Goal: Obtain resource: Download file/media

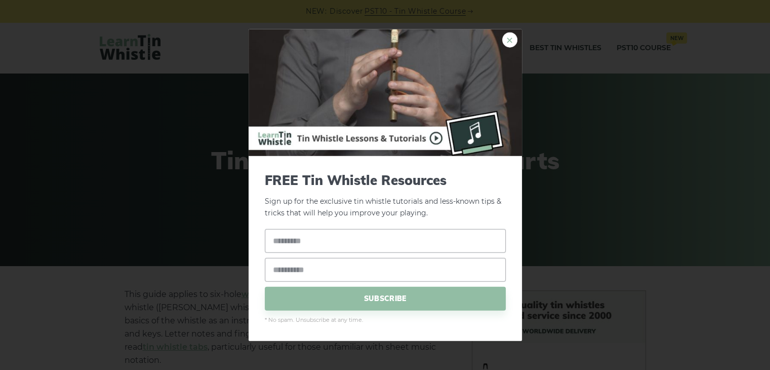
click at [509, 33] on link "×" at bounding box center [509, 39] width 15 height 15
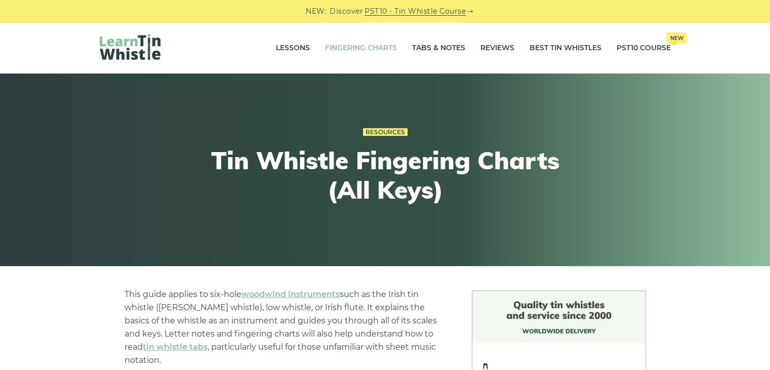
click at [343, 51] on link "Fingering Charts" at bounding box center [361, 47] width 72 height 25
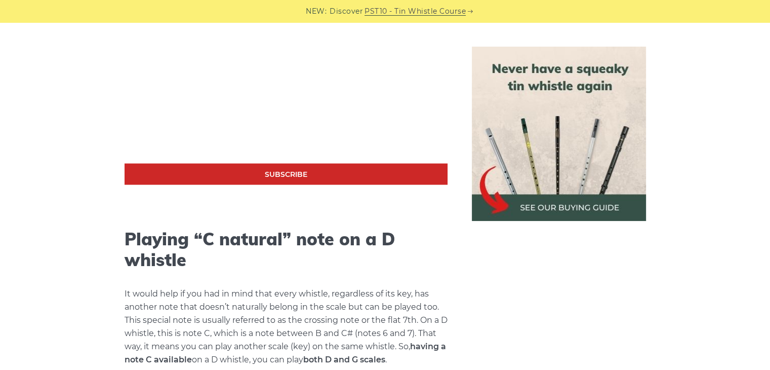
scroll to position [1632, 0]
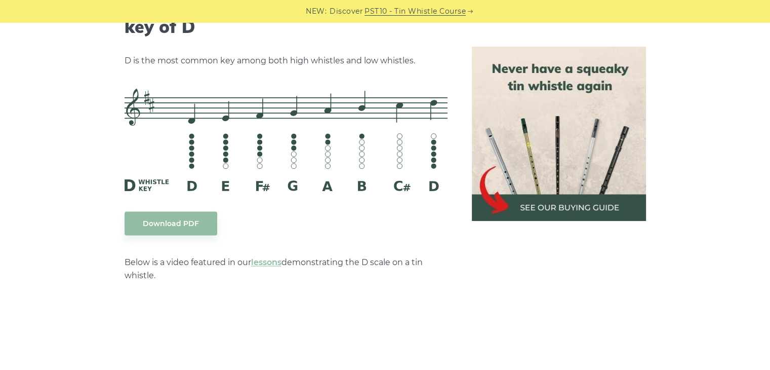
click at [375, 211] on div "Download PDF" at bounding box center [286, 223] width 323 height 24
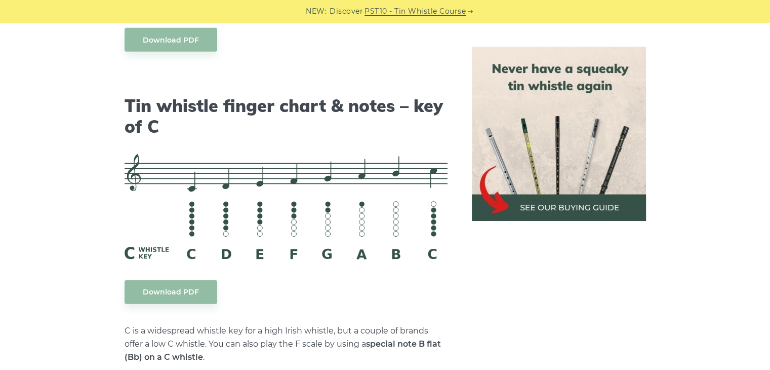
scroll to position [2459, 0]
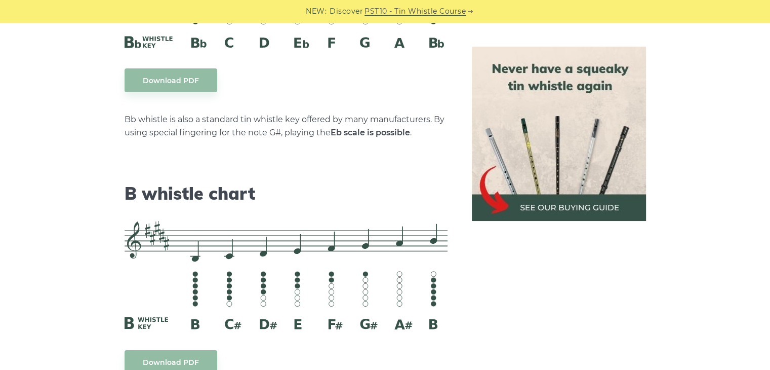
scroll to position [3337, 0]
